Goal: Information Seeking & Learning: Learn about a topic

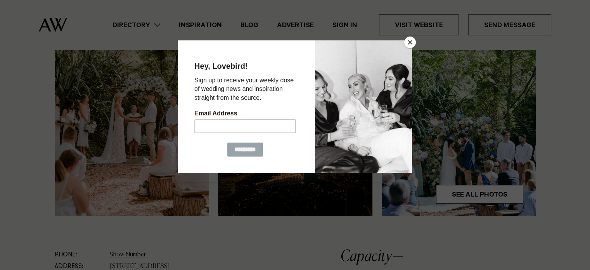
scroll to position [239, 0]
click at [410, 43] on button "Close" at bounding box center [410, 42] width 12 height 12
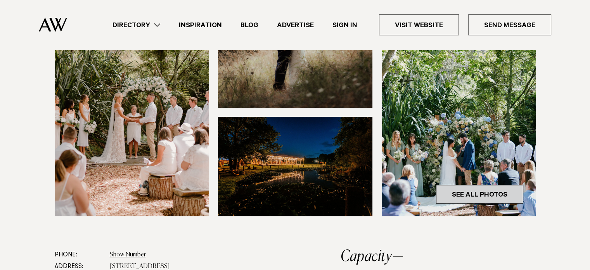
click at [478, 198] on link "See All Photos" at bounding box center [479, 194] width 87 height 19
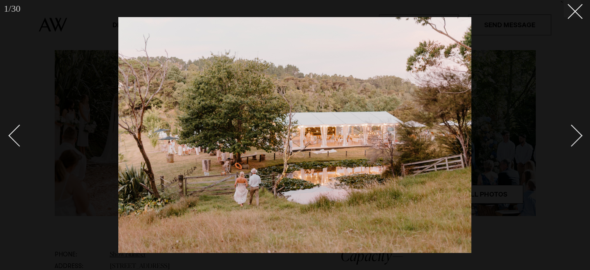
click at [570, 136] on div "Next slide" at bounding box center [571, 135] width 22 height 22
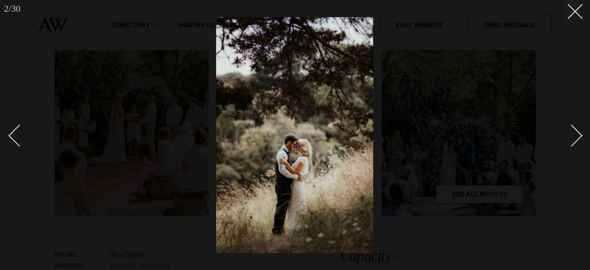
click at [570, 136] on div "Next slide" at bounding box center [571, 135] width 22 height 22
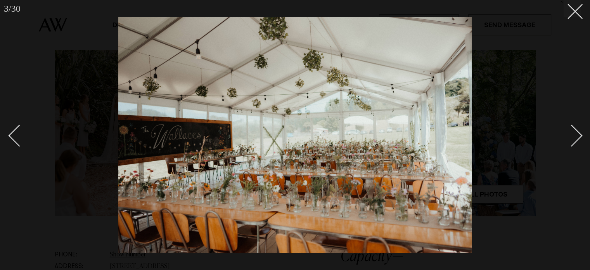
click at [570, 136] on div "Next slide" at bounding box center [571, 135] width 22 height 22
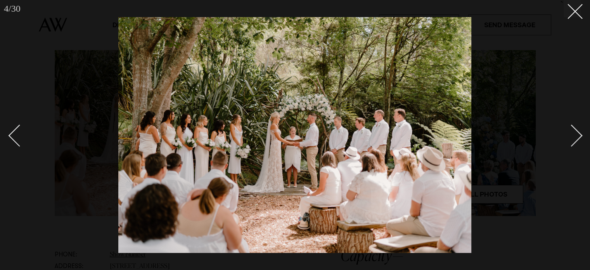
click at [570, 136] on div "Next slide" at bounding box center [571, 135] width 22 height 22
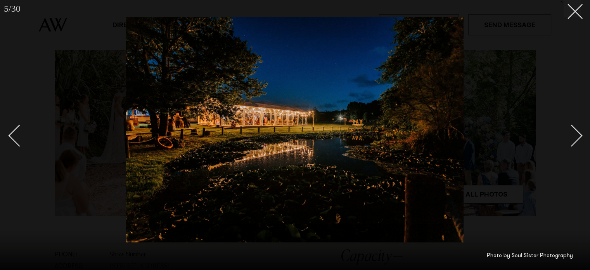
click at [570, 136] on div "Next slide" at bounding box center [571, 135] width 22 height 22
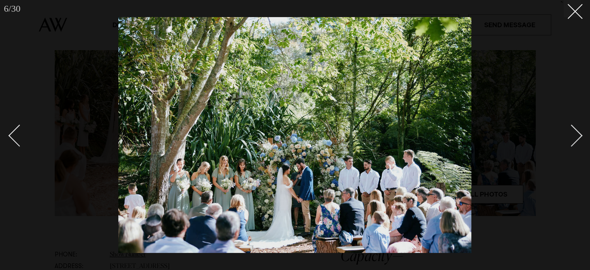
click at [570, 136] on div "Next slide" at bounding box center [571, 135] width 22 height 22
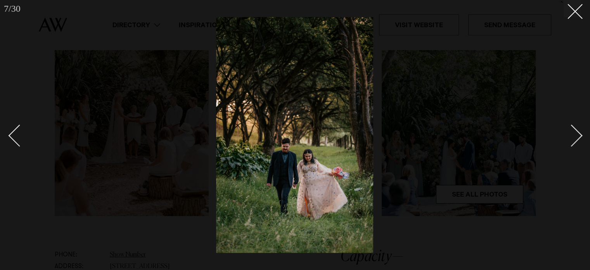
click at [570, 136] on div "Next slide" at bounding box center [571, 135] width 22 height 22
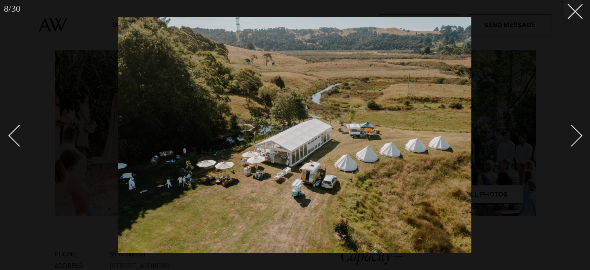
click at [570, 136] on div "Next slide" at bounding box center [571, 135] width 22 height 22
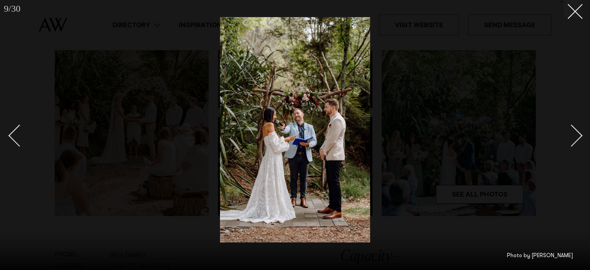
click at [570, 136] on div "Next slide" at bounding box center [571, 135] width 22 height 22
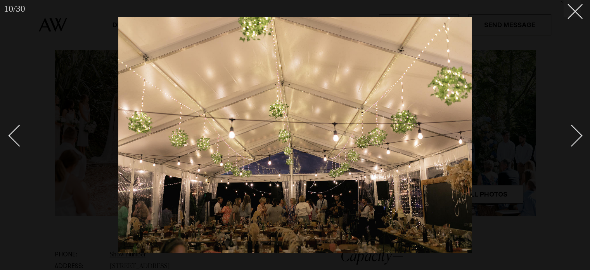
click at [570, 136] on div "Next slide" at bounding box center [571, 135] width 22 height 22
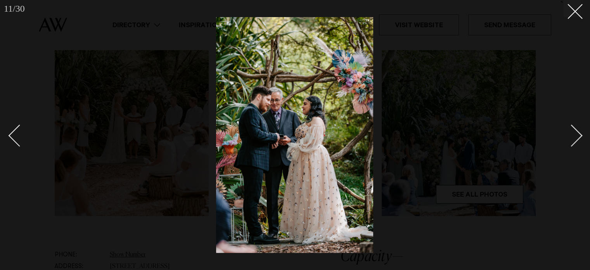
click at [570, 136] on div "Next slide" at bounding box center [571, 135] width 22 height 22
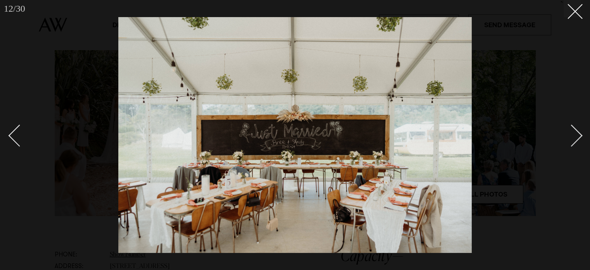
click at [570, 136] on div "Next slide" at bounding box center [571, 135] width 22 height 22
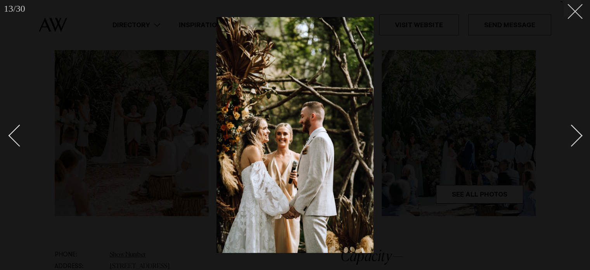
click at [580, 17] on line at bounding box center [575, 11] width 14 height 14
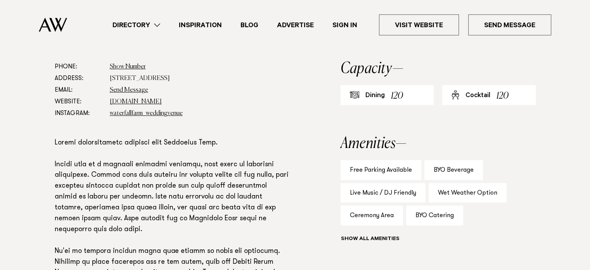
scroll to position [427, 0]
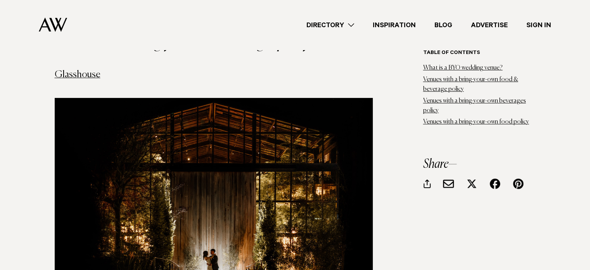
scroll to position [2990, 0]
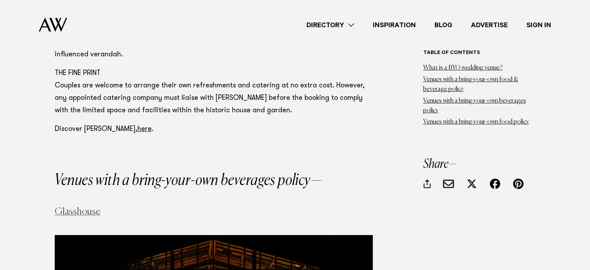
click at [84, 207] on link "Glasshouse" at bounding box center [78, 211] width 46 height 9
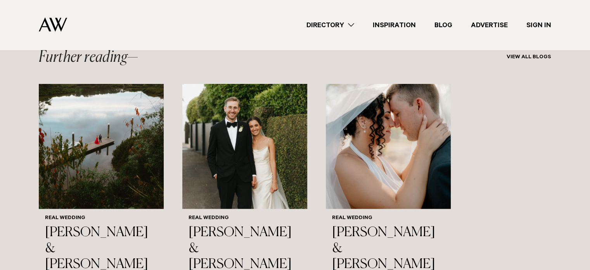
scroll to position [4921, 0]
